Goal: Obtain resource: Obtain resource

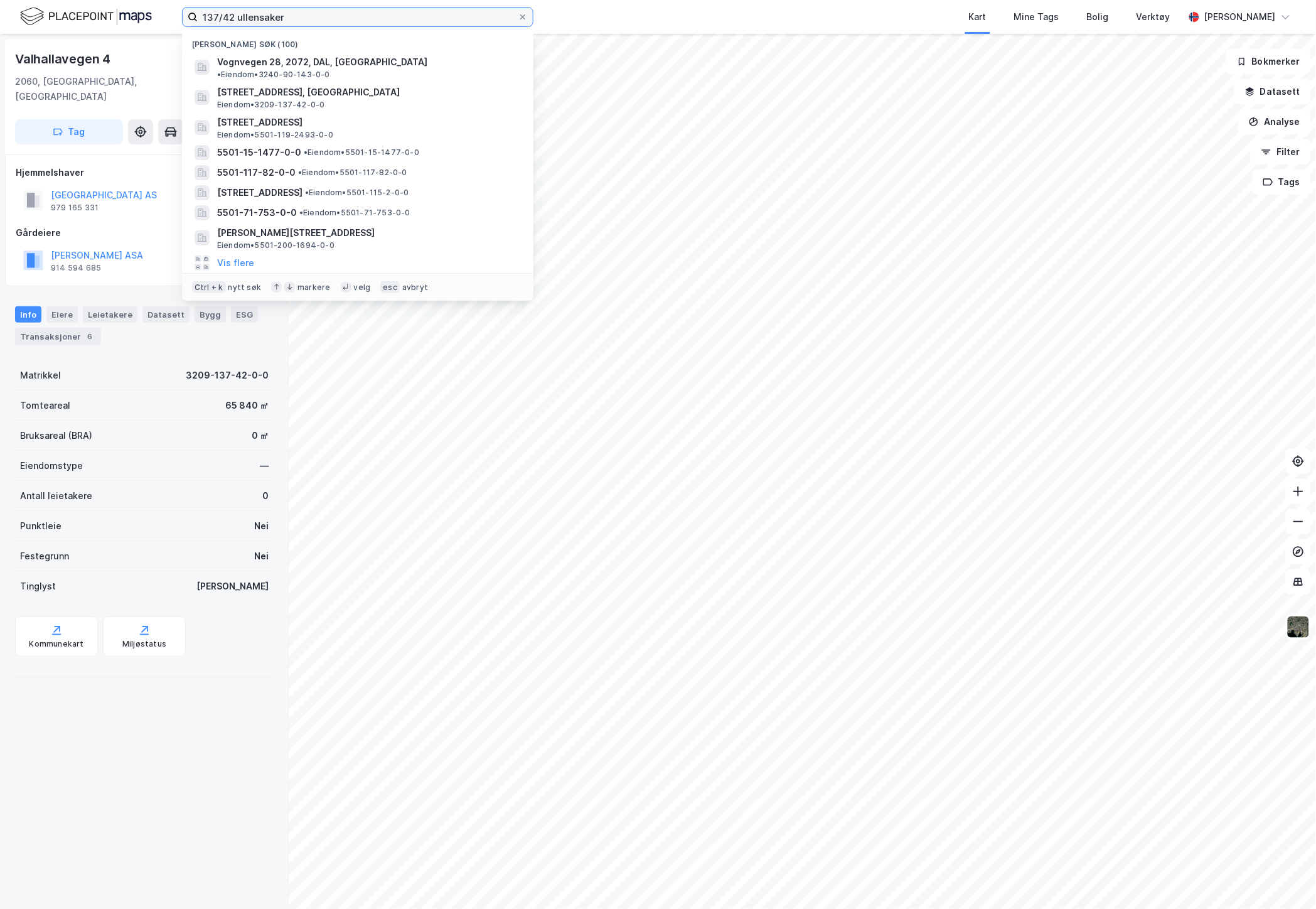
click at [325, 19] on input "137/42 ullensaker" at bounding box center [357, 17] width 320 height 19
click at [357, 13] on input "137/42 ullensaker" at bounding box center [357, 17] width 320 height 19
drag, startPoint x: 357, startPoint y: 13, endPoint x: 147, endPoint y: 11, distance: 210.0
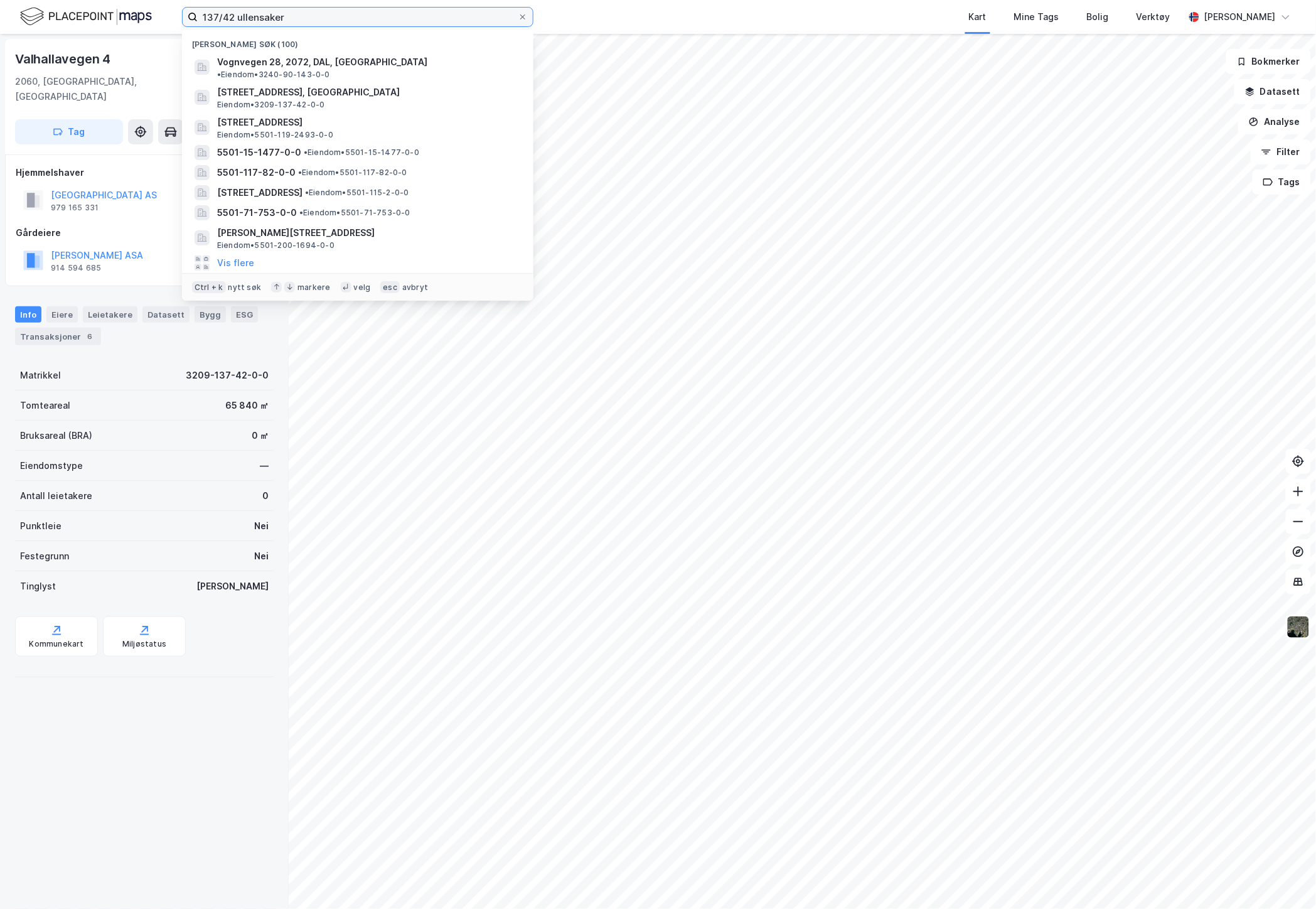
click at [147, 11] on div "137/42 ullensaker Nylige søk (100) Vognvegen 28, 2072, DAL, EIDSVOLL • Eiendom …" at bounding box center [658, 17] width 1316 height 34
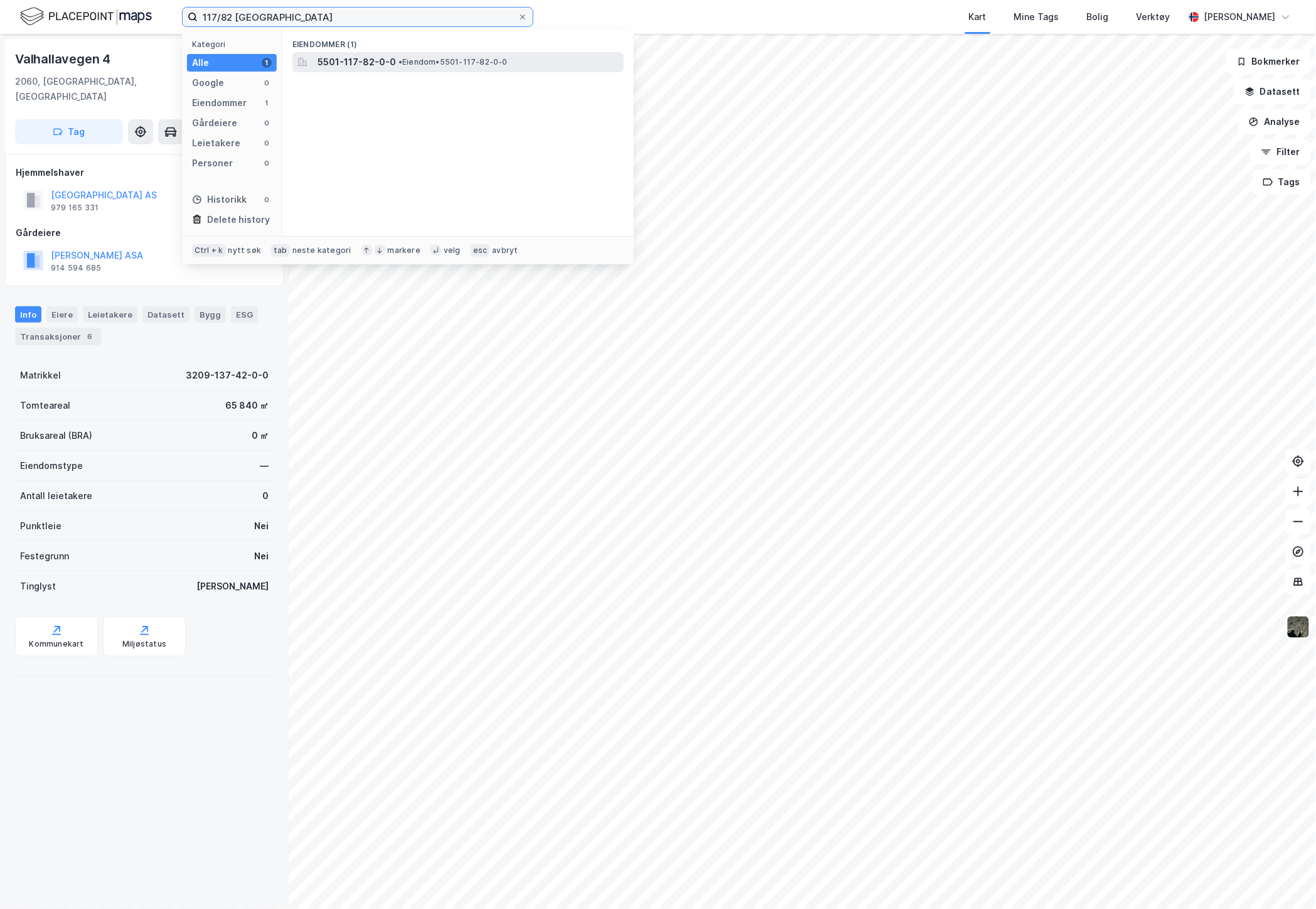
type input "117/82 tromsø"
click at [381, 54] on span "5501-117-82-0-0" at bounding box center [357, 62] width 79 height 15
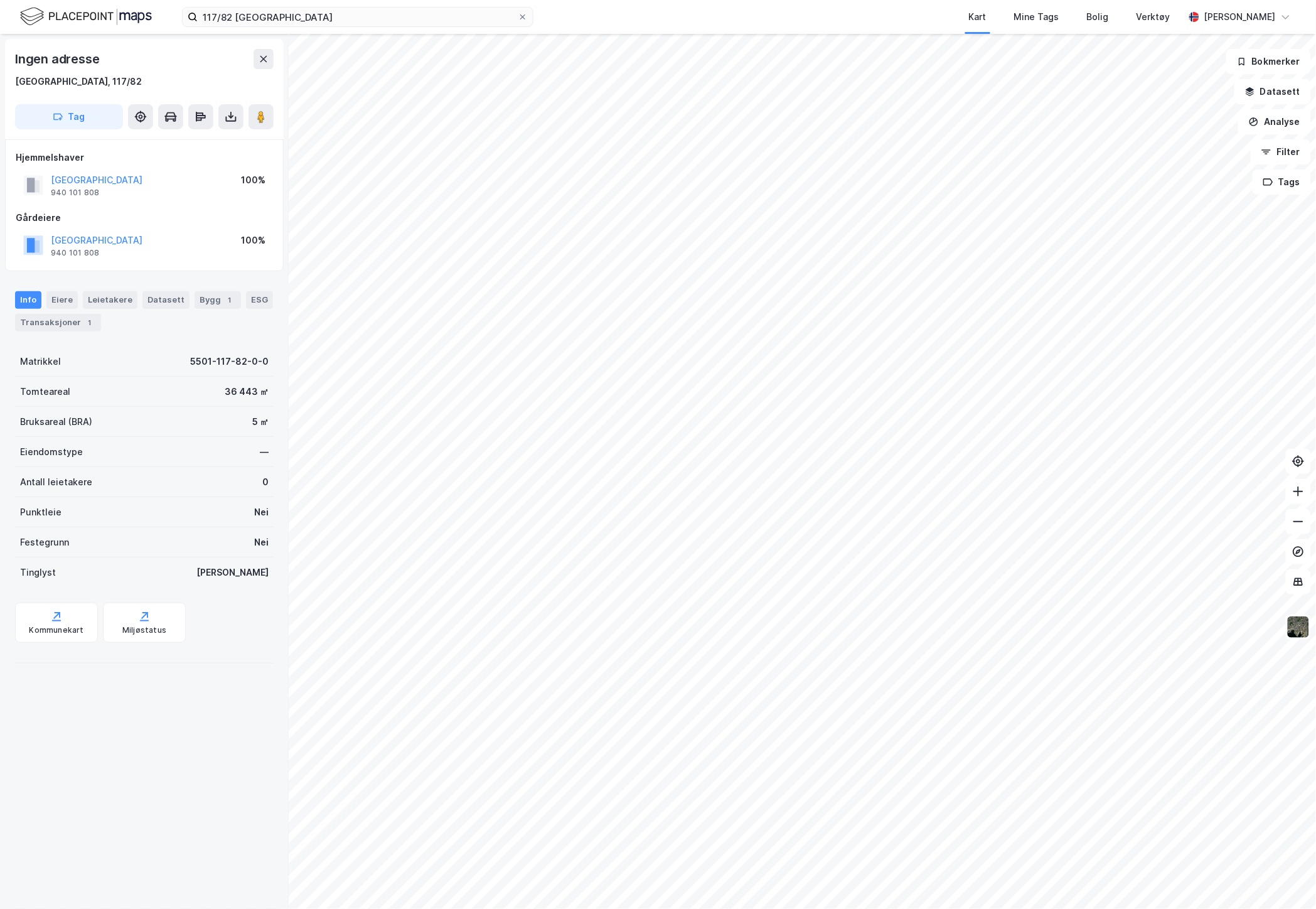
click at [177, 749] on div "Ingen adresse Tromsø, 117/82 Tag Hjemmelshaver TROMSØ KOMMUNE 940 101 808 100% …" at bounding box center [144, 471] width 289 height 875
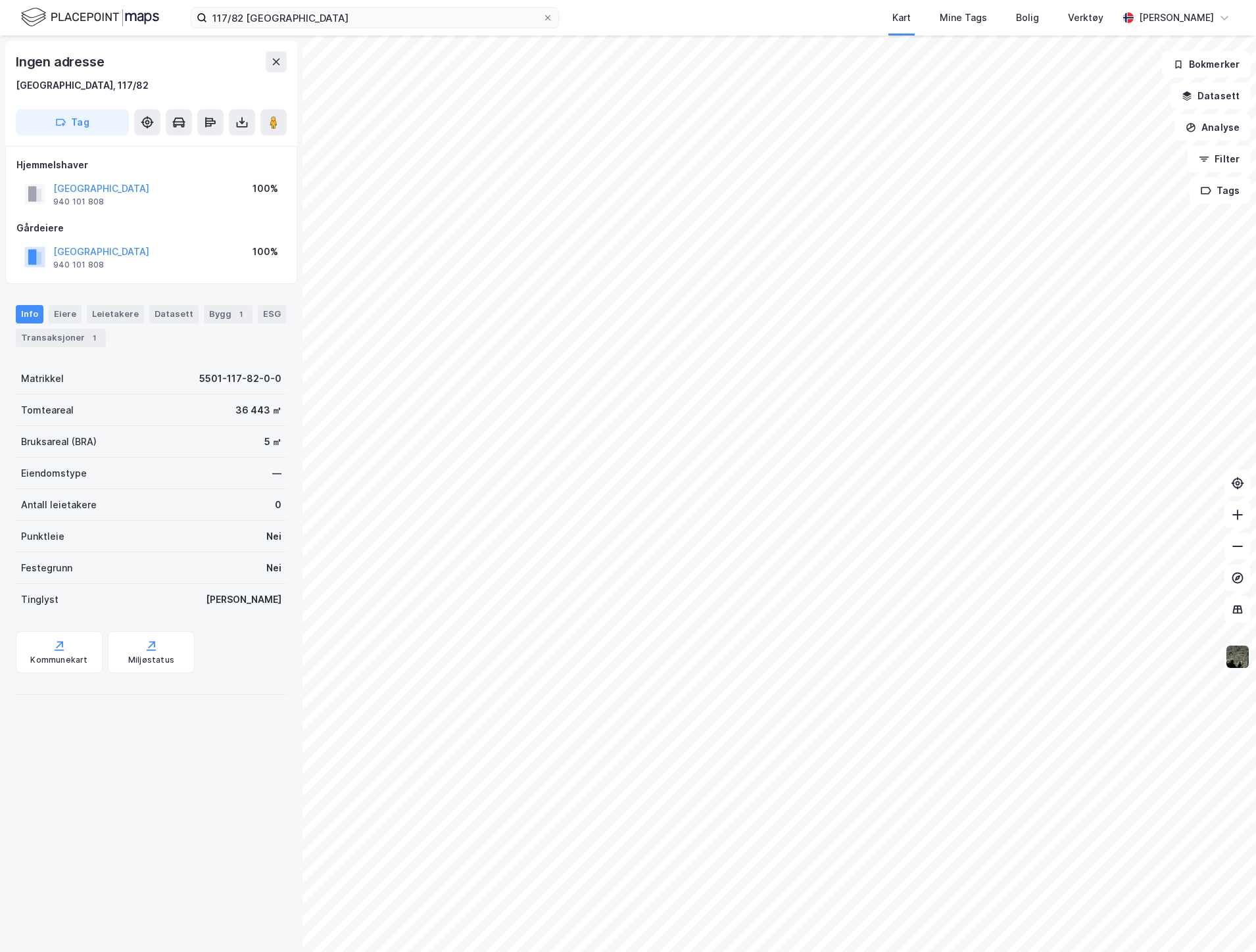
click at [1246, 656] on img at bounding box center [1237, 657] width 25 height 25
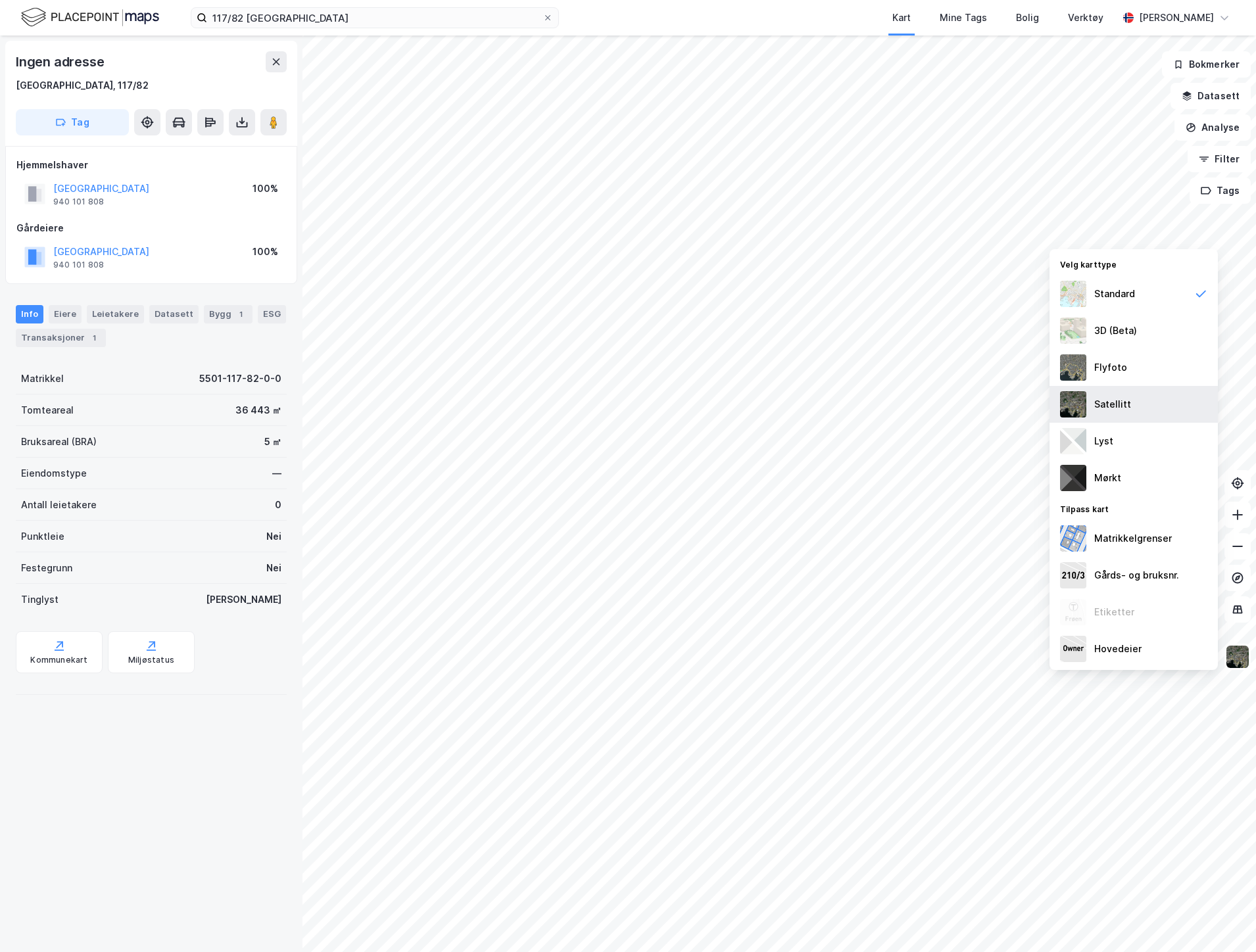
click at [1126, 402] on div "Satellitt" at bounding box center [1112, 405] width 37 height 16
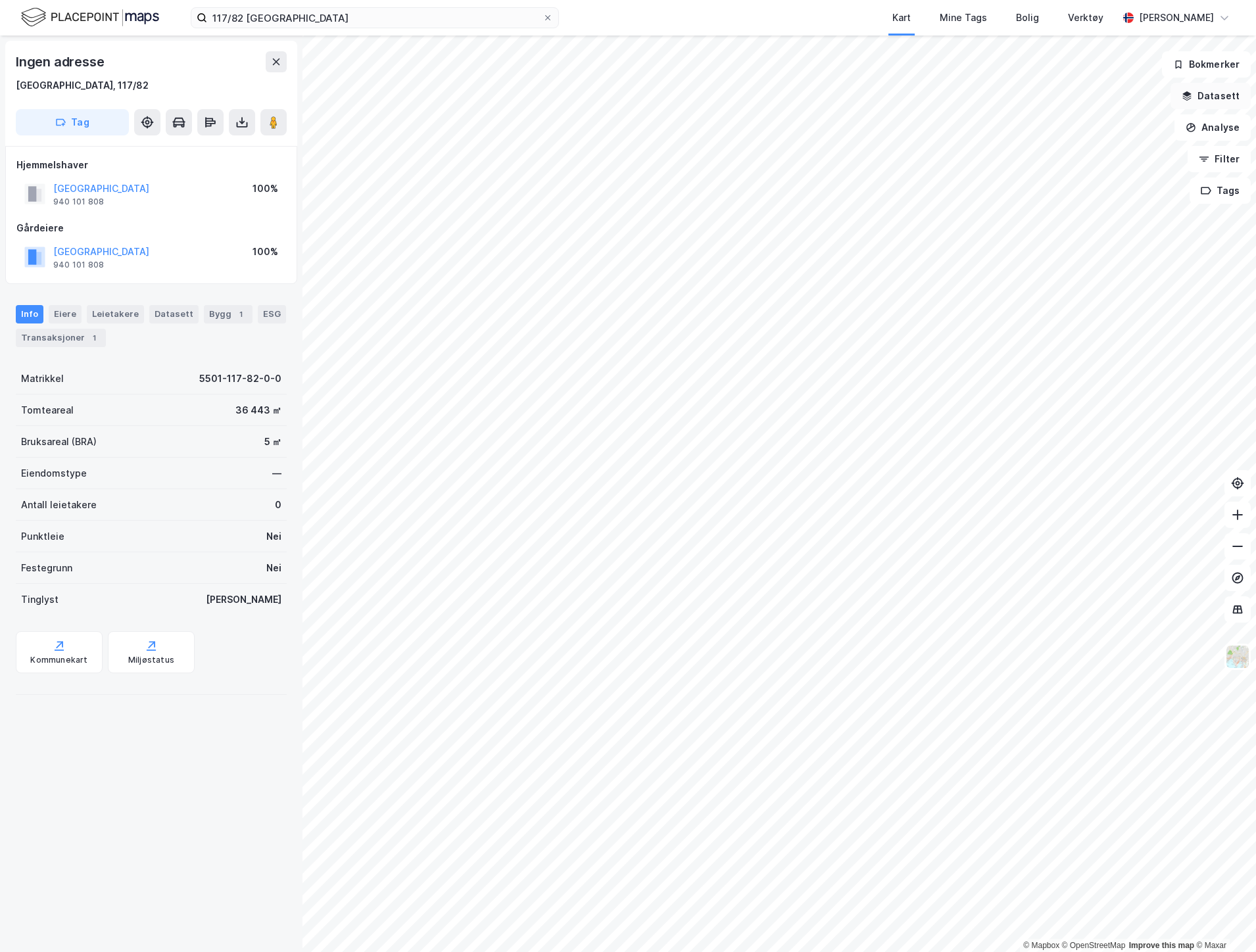
click at [1214, 103] on button "Datasett" at bounding box center [1210, 96] width 80 height 27
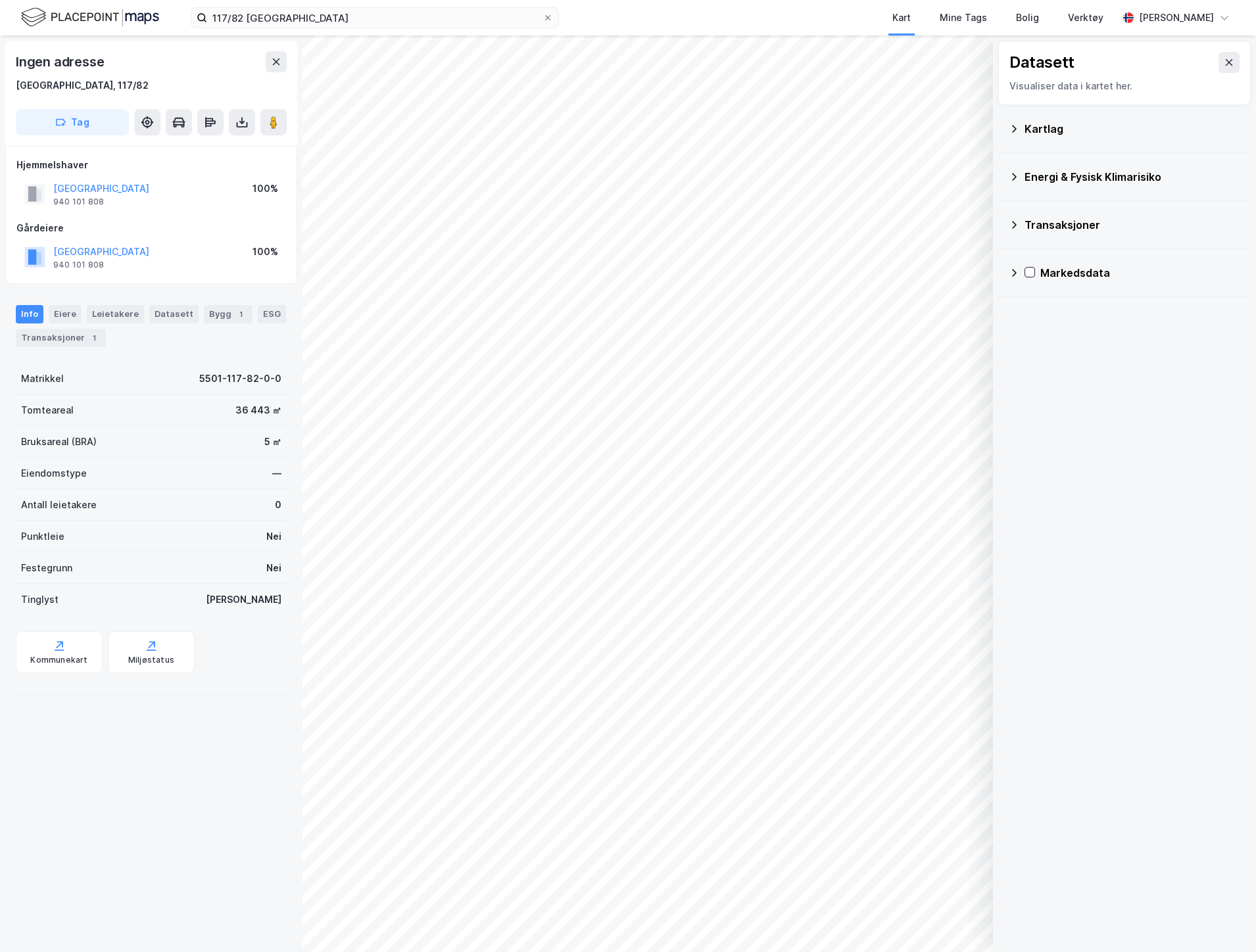
click at [1057, 130] on div "Kartlag" at bounding box center [1132, 129] width 216 height 16
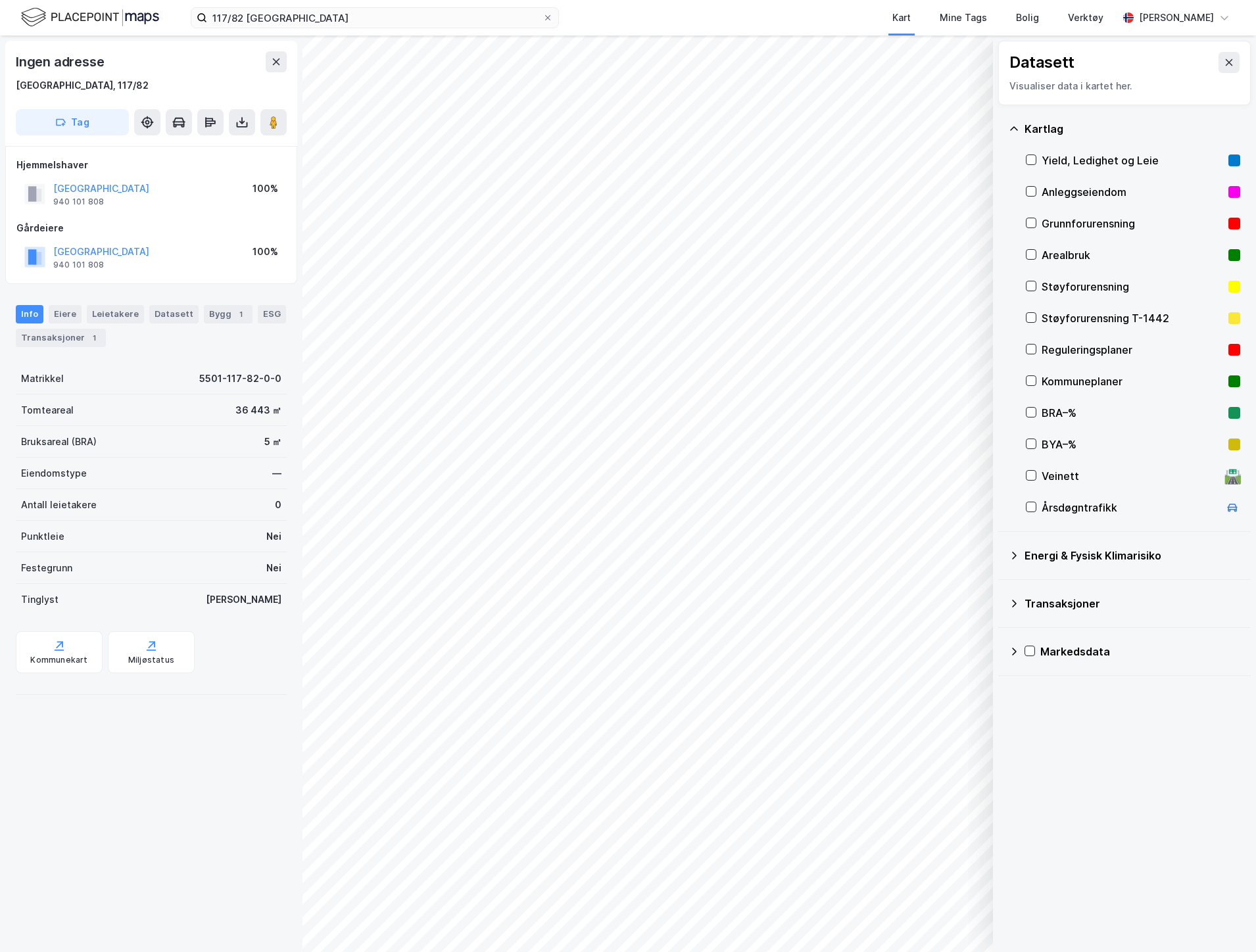
click at [1034, 470] on div at bounding box center [1031, 476] width 11 height 11
click at [1224, 59] on button at bounding box center [1229, 63] width 21 height 21
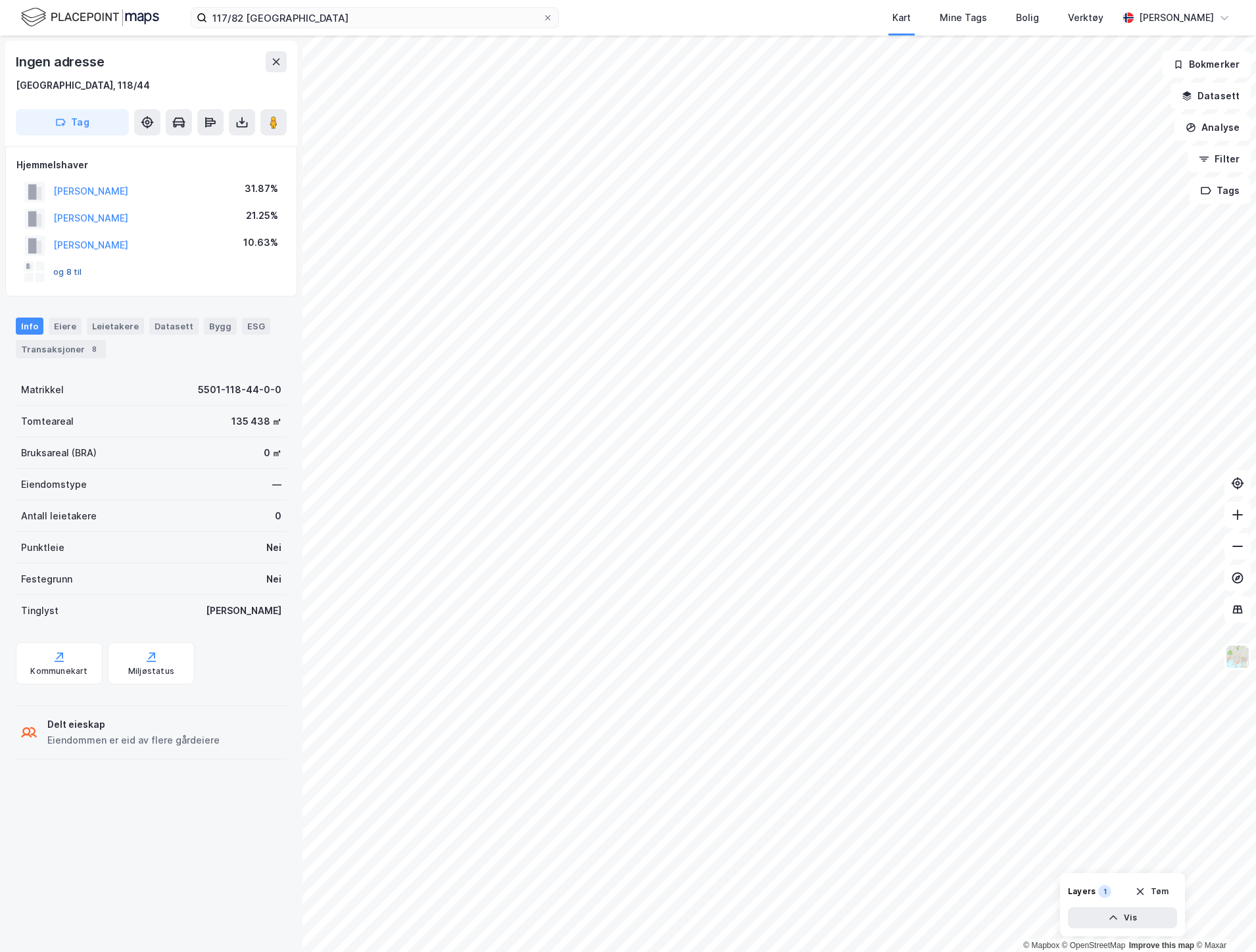
click at [0, 0] on button "og 8 til" at bounding box center [0, 0] width 0 height 0
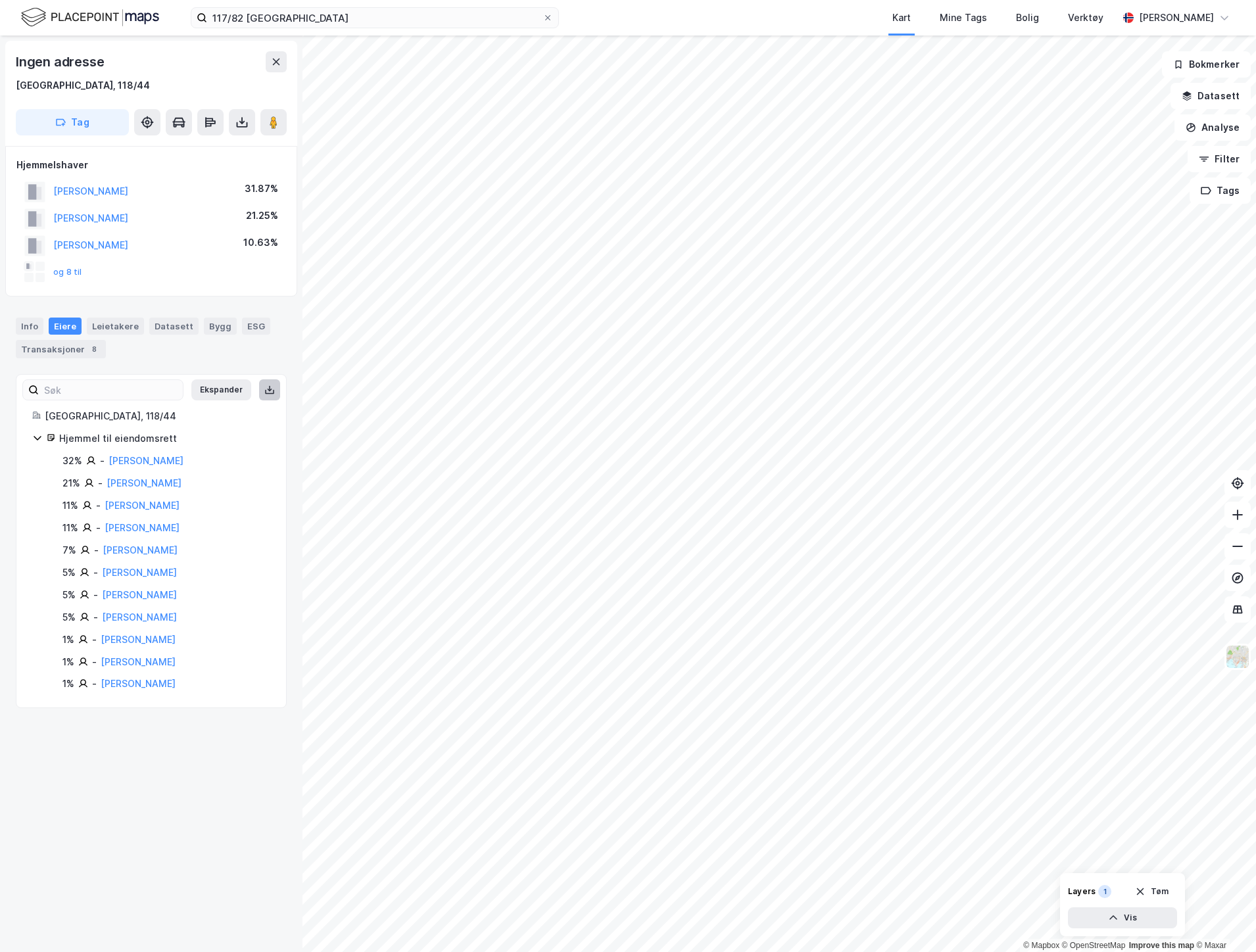
click at [264, 387] on icon at bounding box center [270, 390] width 11 height 11
click at [251, 123] on button at bounding box center [242, 122] width 27 height 27
click at [167, 145] on div "Last ned grunnbok" at bounding box center [177, 149] width 76 height 11
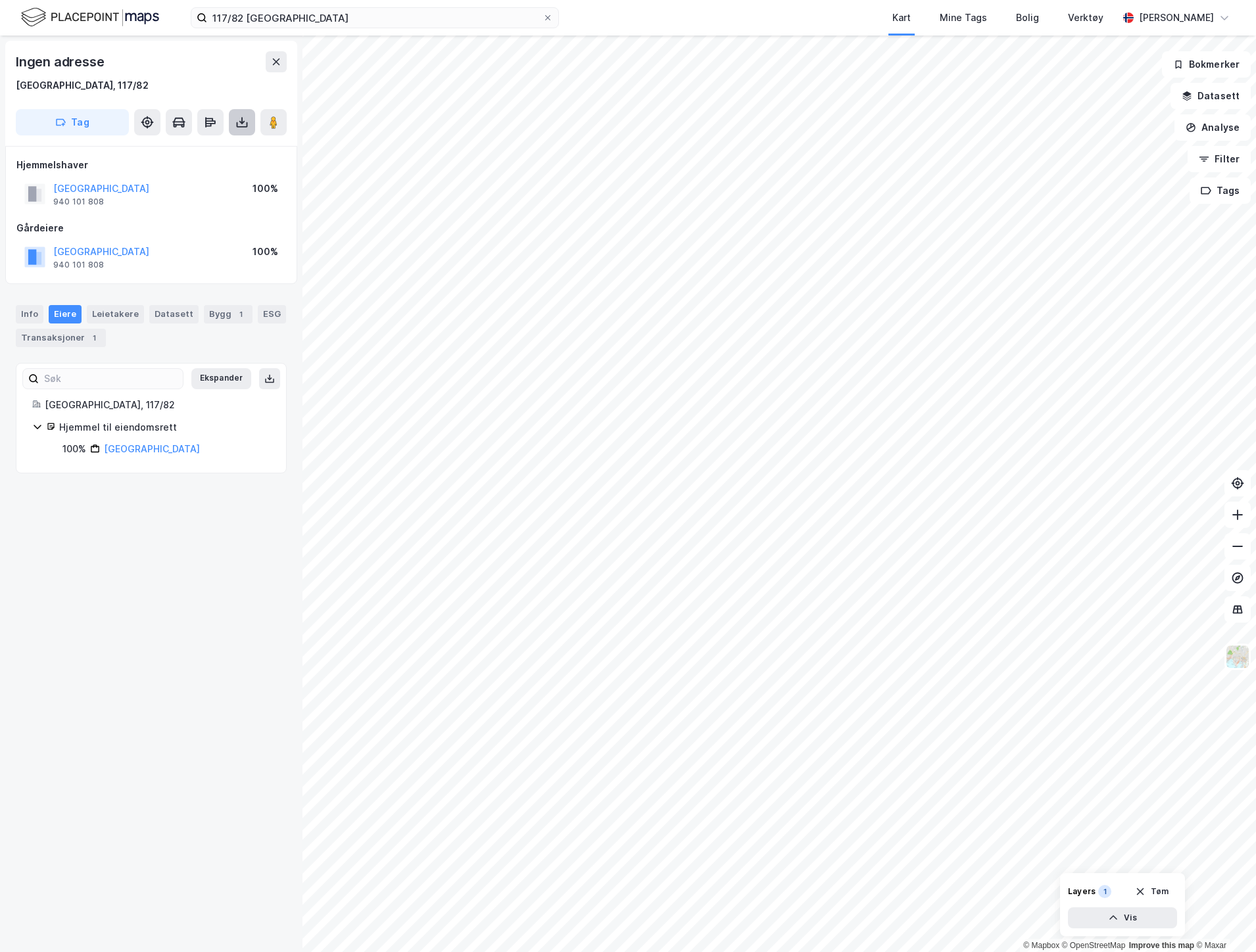
click at [244, 126] on icon at bounding box center [242, 125] width 12 height 5
click at [198, 145] on div "Last ned grunnbok" at bounding box center [177, 149] width 76 height 11
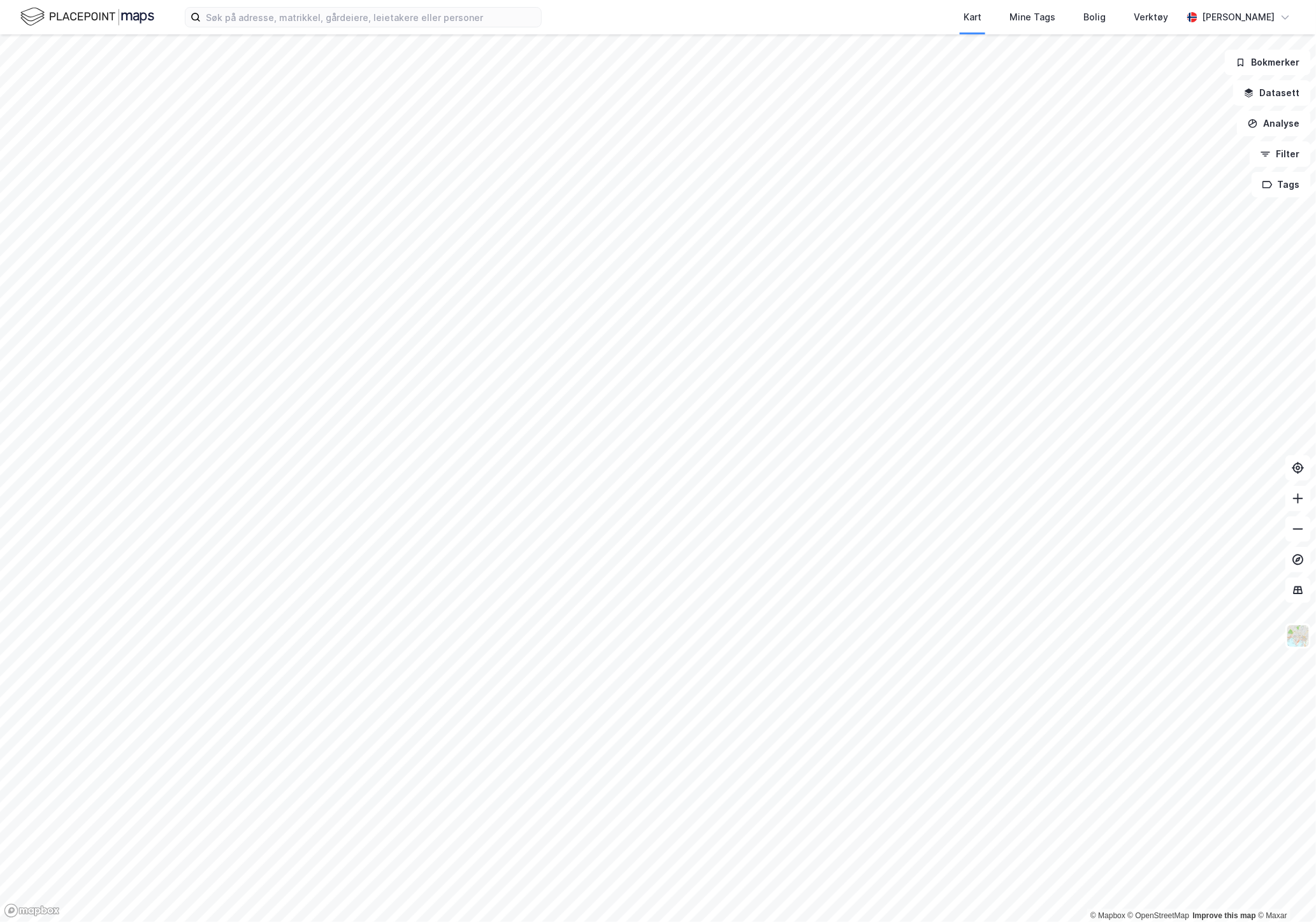
click at [157, 20] on div "Kart Mine Tags Bolig Verktøy [PERSON_NAME]" at bounding box center [658, 17] width 1316 height 34
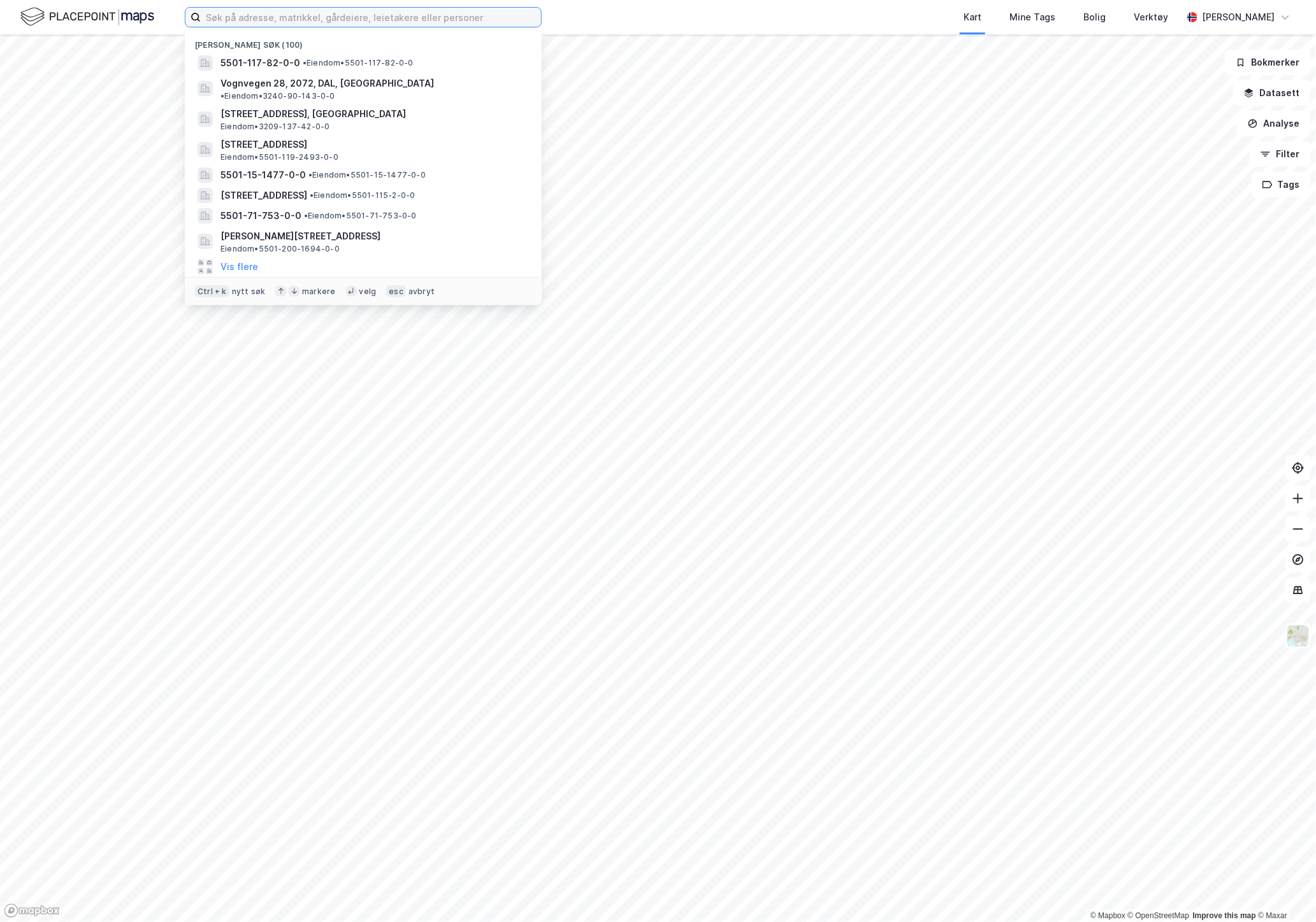
click at [272, 9] on input at bounding box center [370, 17] width 340 height 19
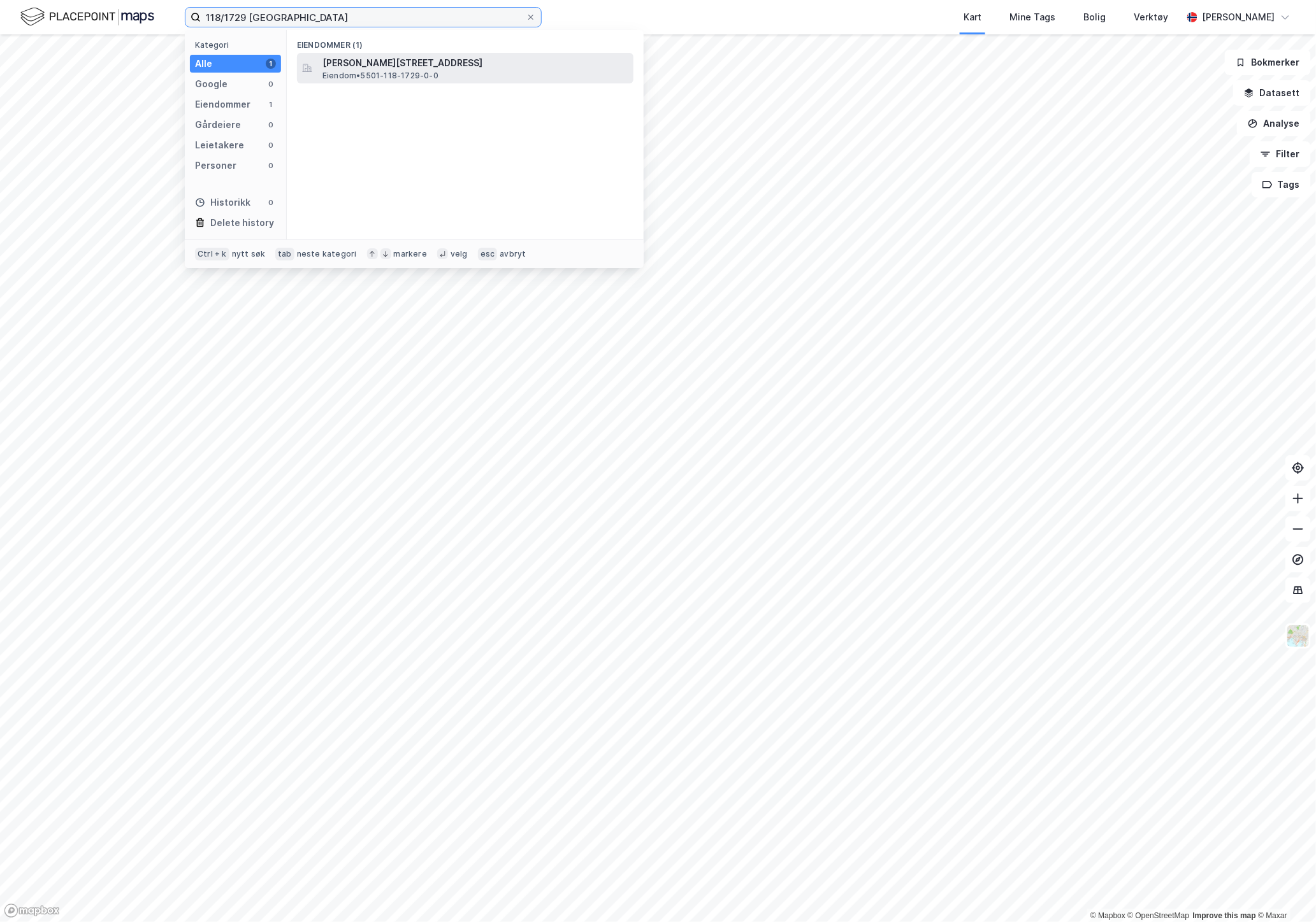
type input "118/1729 [GEOGRAPHIC_DATA]"
click at [371, 72] on span "Eiendom • 5501-118-1729-0-0" at bounding box center [380, 76] width 116 height 10
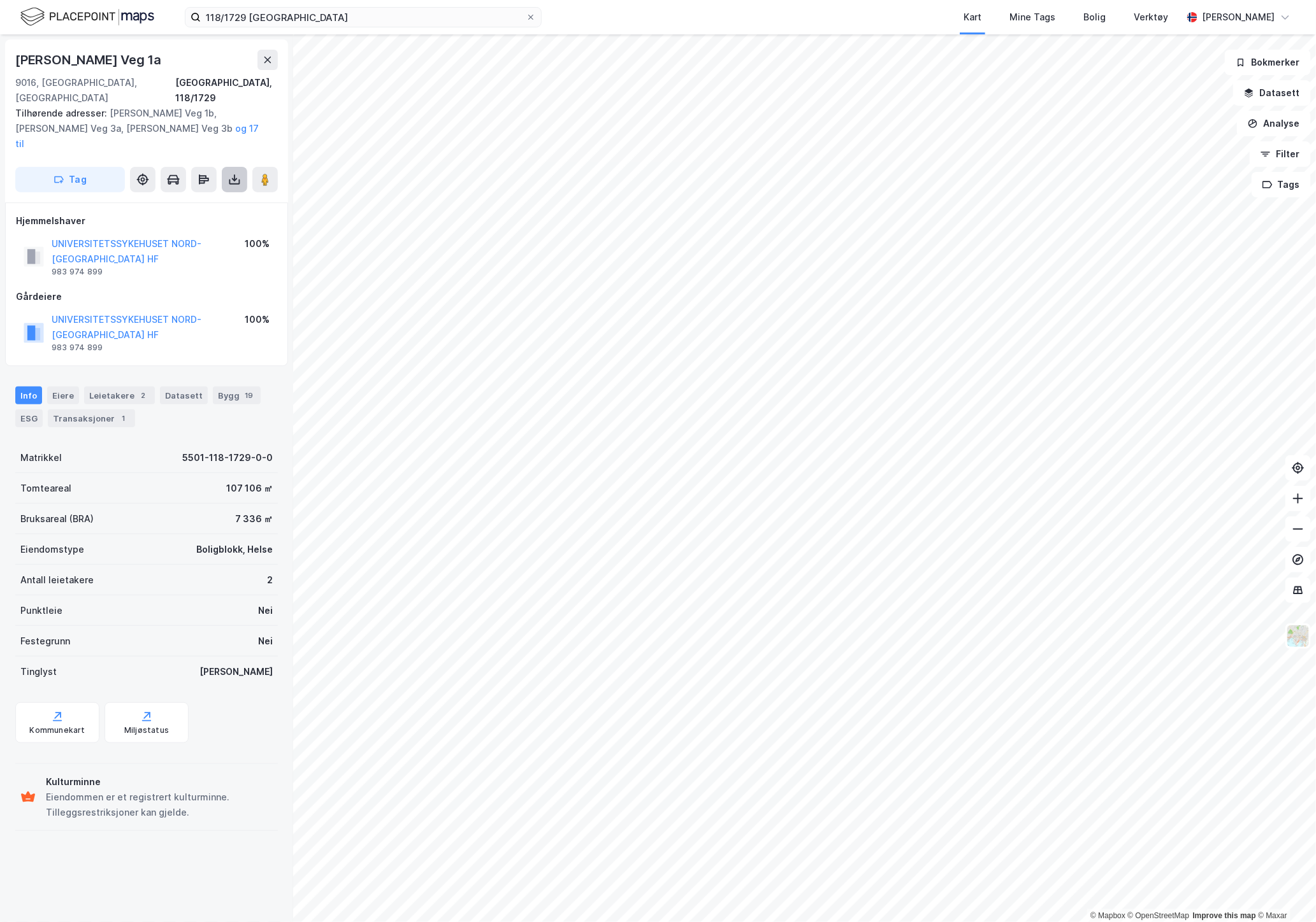
click at [241, 167] on button at bounding box center [235, 180] width 26 height 26
click at [199, 200] on div "Last ned grunnbok" at bounding box center [171, 205] width 74 height 10
